Goal: Transaction & Acquisition: Purchase product/service

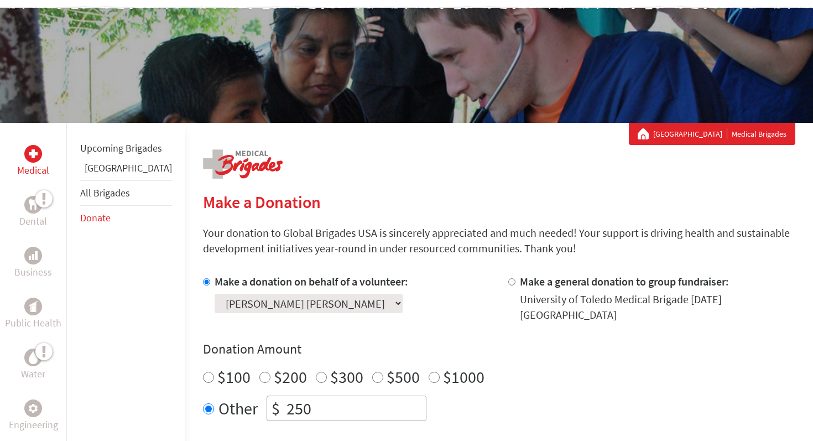
scroll to position [277, 0]
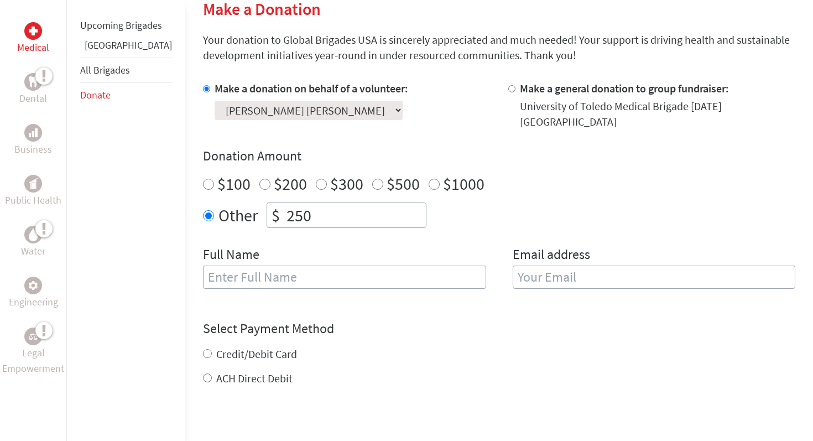
click at [241, 111] on select "Select a volunteer... Alexander Heil Amanda Abraham Andrea Petrie Basmah Khalil…" at bounding box center [309, 110] width 188 height 19
click at [311, 205] on input "250" at bounding box center [355, 215] width 142 height 24
click at [219, 247] on label "Full Name" at bounding box center [231, 256] width 56 height 20
click at [220, 265] on input "text" at bounding box center [344, 276] width 283 height 23
click at [106, 51] on link "[GEOGRAPHIC_DATA]" at bounding box center [128, 45] width 87 height 13
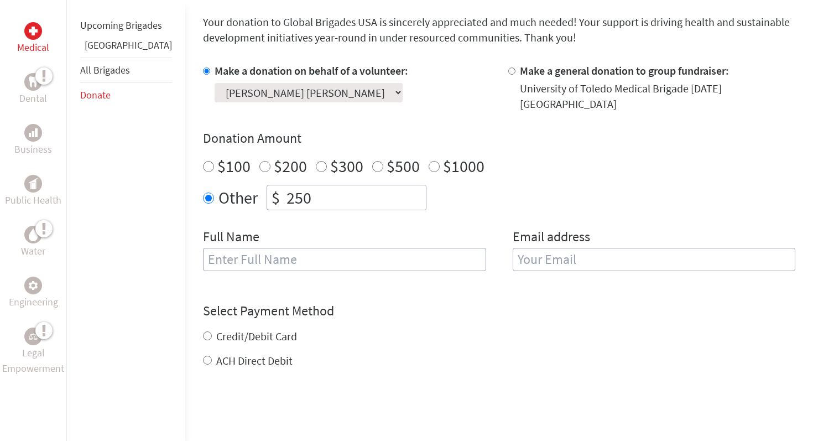
scroll to position [298, 0]
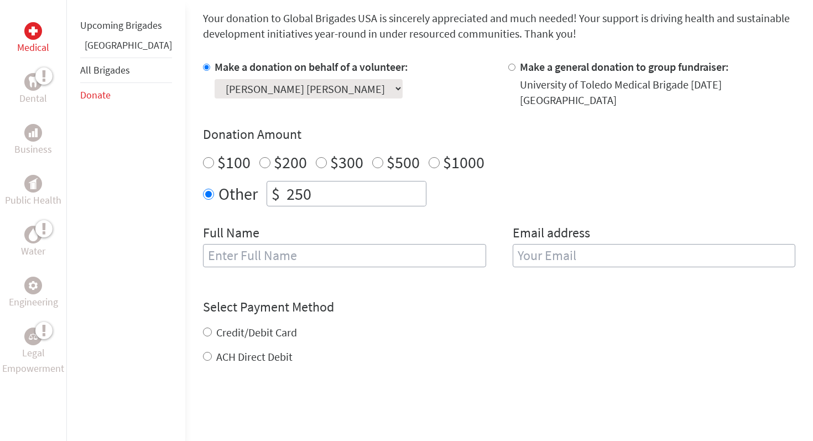
click at [363, 246] on input "text" at bounding box center [344, 255] width 283 height 23
type input "[PERSON_NAME] [PERSON_NAME]"
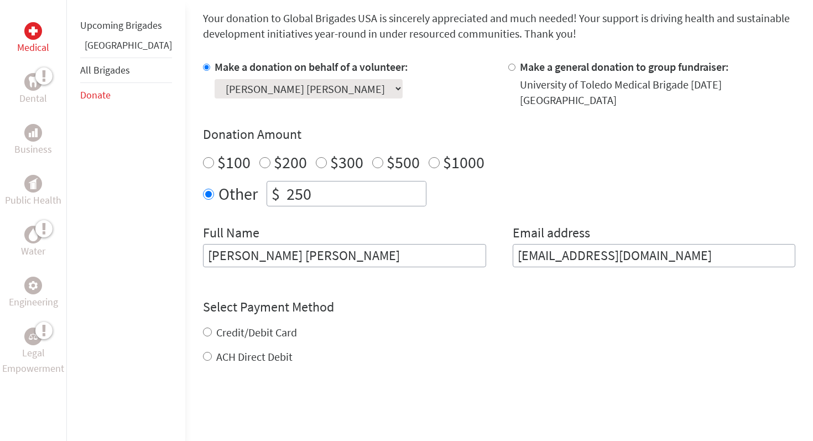
type input "hannahtownshall@gmail.com"
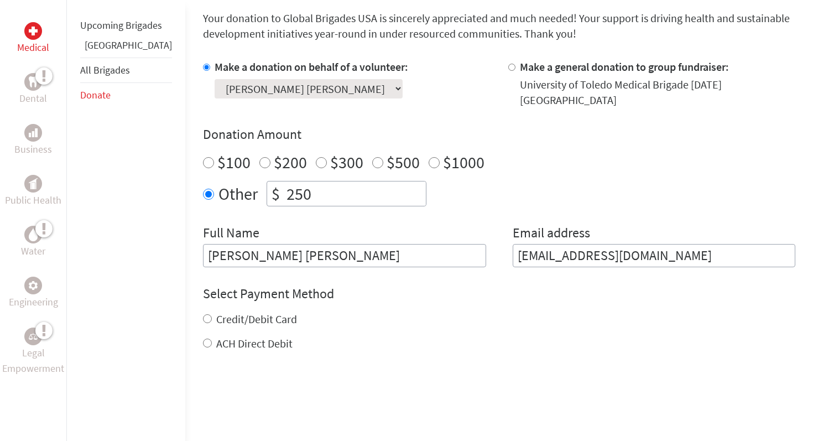
click at [228, 336] on label "ACH Direct Debit" at bounding box center [254, 343] width 76 height 14
click at [212, 338] on input "ACH Direct Debit" at bounding box center [207, 342] width 9 height 9
radio input "true"
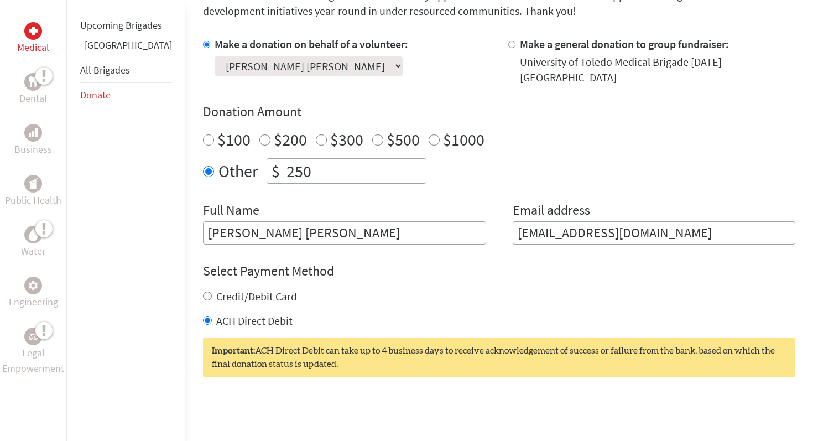
scroll to position [321, 0]
click at [249, 289] on label "Credit/Debit Card" at bounding box center [256, 296] width 81 height 14
click at [212, 291] on input "Credit/Debit Card" at bounding box center [207, 295] width 9 height 9
radio input "true"
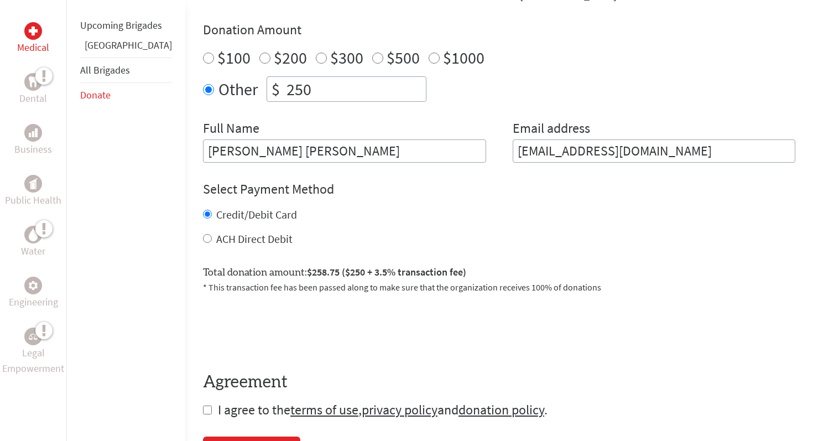
scroll to position [403, 0]
click at [217, 410] on section "Make a Donation Your donation to Global Brigades USA is sincerely appreciated a…" at bounding box center [499, 169] width 592 height 594
click at [218, 401] on span "I agree to the terms of use , privacy policy and donation policy ." at bounding box center [383, 408] width 330 height 17
click at [203, 405] on input "checkbox" at bounding box center [207, 409] width 9 height 9
checkbox input "true"
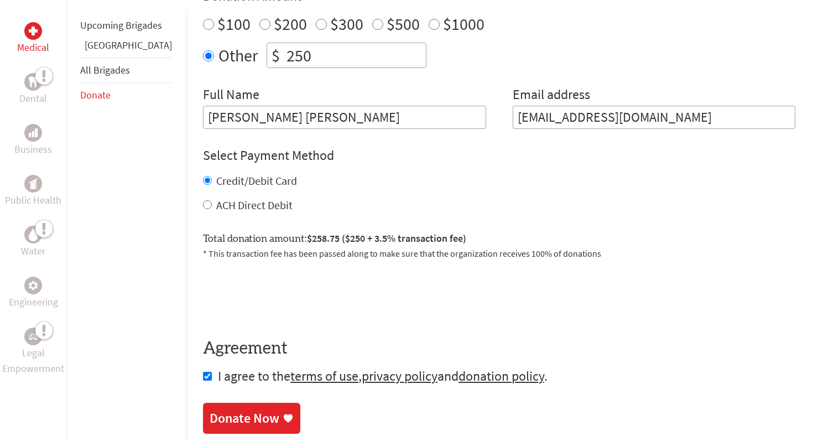
scroll to position [560, 0]
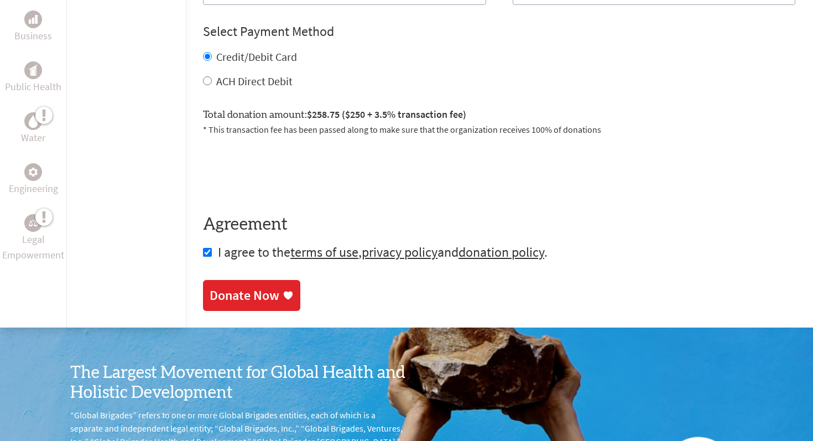
click at [221, 286] on div "Donate Now" at bounding box center [245, 295] width 70 height 18
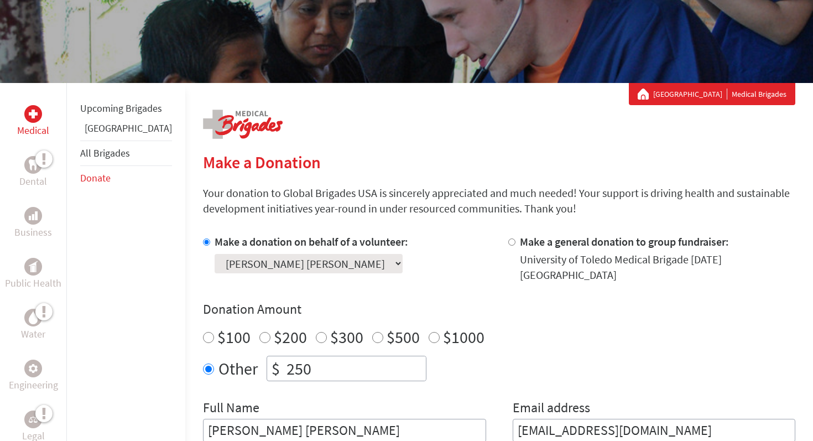
scroll to position [125, 0]
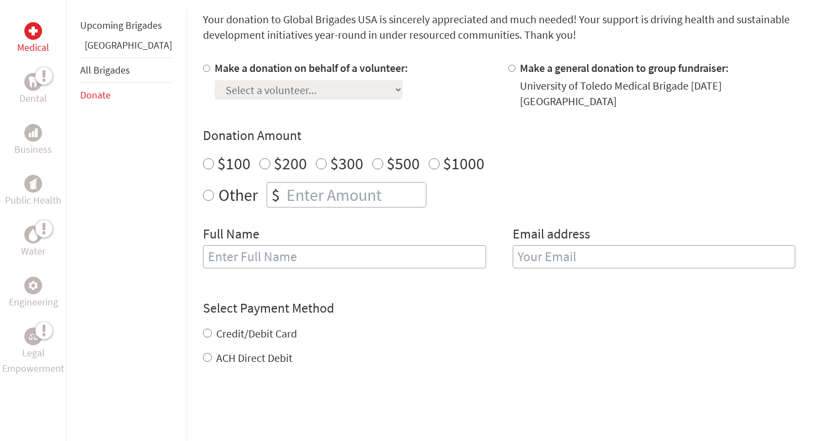
scroll to position [96, 0]
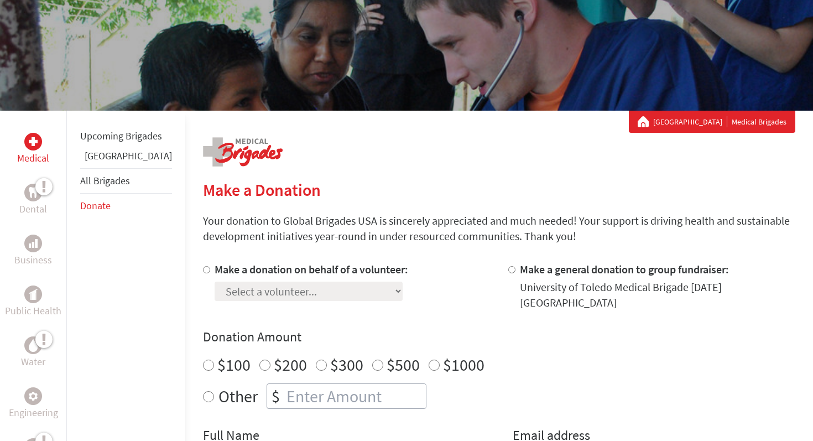
click at [99, 162] on link "[GEOGRAPHIC_DATA]" at bounding box center [128, 155] width 87 height 13
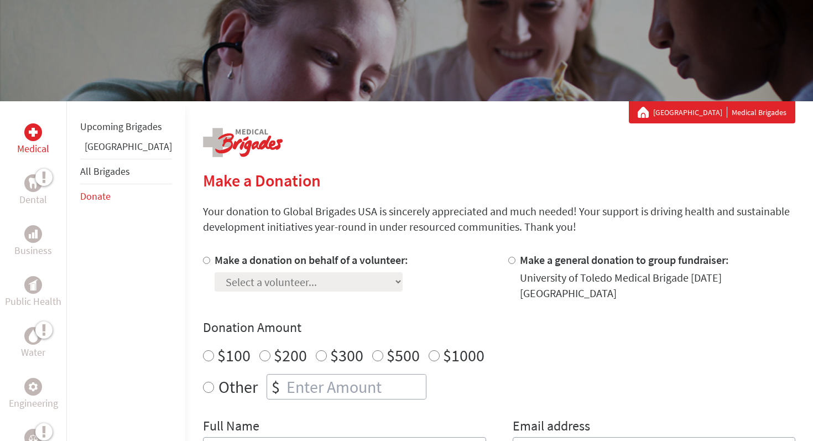
scroll to position [116, 0]
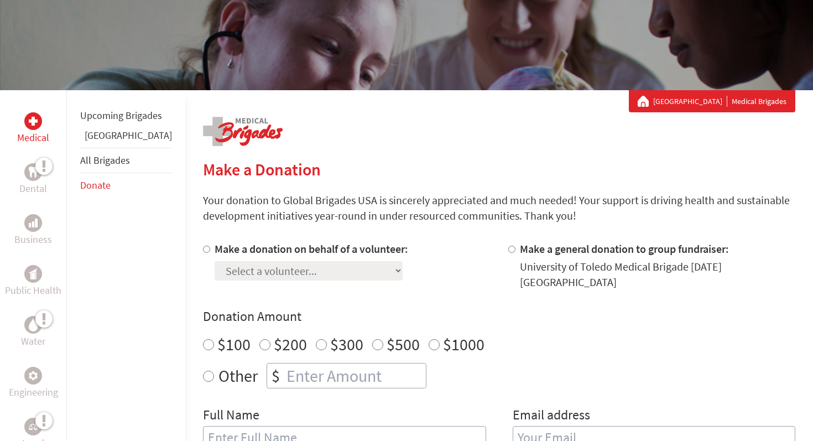
click at [215, 248] on label "Make a donation on behalf of a volunteer:" at bounding box center [312, 249] width 194 height 14
click at [203, 248] on input "Make a donation on behalf of a volunteer:" at bounding box center [206, 249] width 7 height 7
radio input "true"
click at [215, 267] on select "Select a volunteer... Alexander Heil Amanda Abraham Andrea Petrie Basmah Khalil…" at bounding box center [309, 270] width 188 height 19
select select "E4FAA9C4-6562-11EF-BF8B-42010A8A0043"
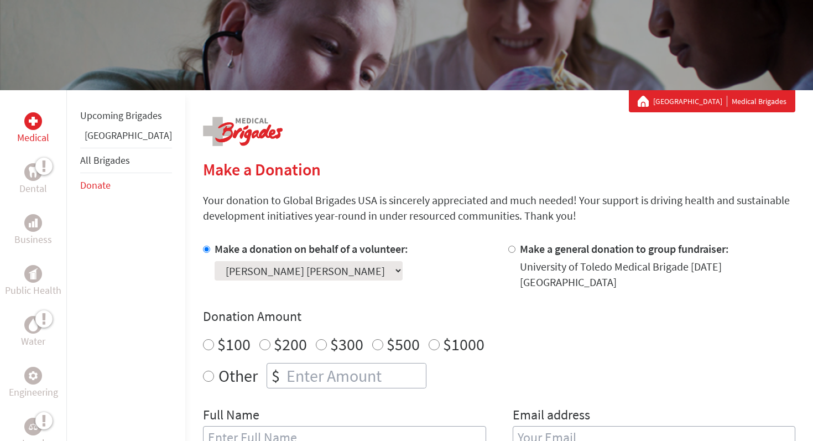
click at [215, 261] on select "Select a volunteer... Alexander Heil Amanda Abraham Andrea Petrie Basmah Khalil…" at bounding box center [309, 270] width 188 height 19
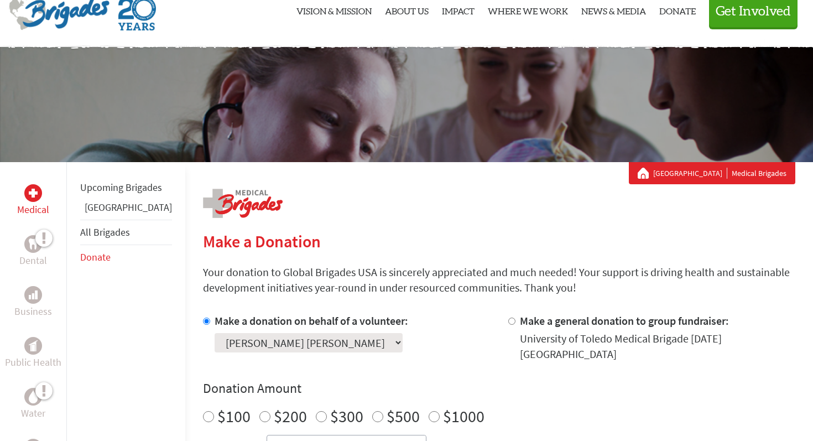
scroll to position [0, 0]
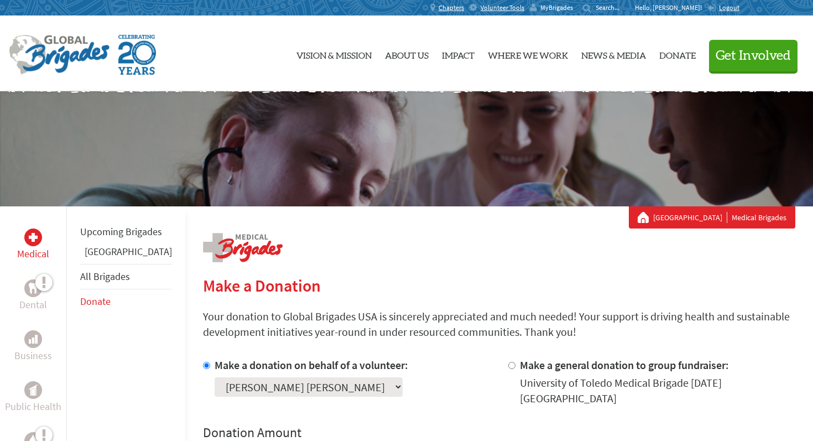
click at [573, 6] on span "MyBrigades" at bounding box center [556, 7] width 33 height 9
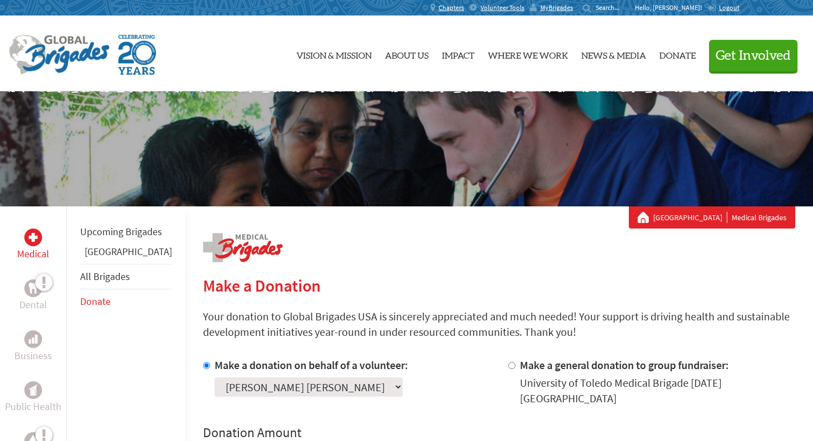
click at [724, 4] on span "Logout" at bounding box center [729, 7] width 20 height 8
